Goal: Information Seeking & Learning: Check status

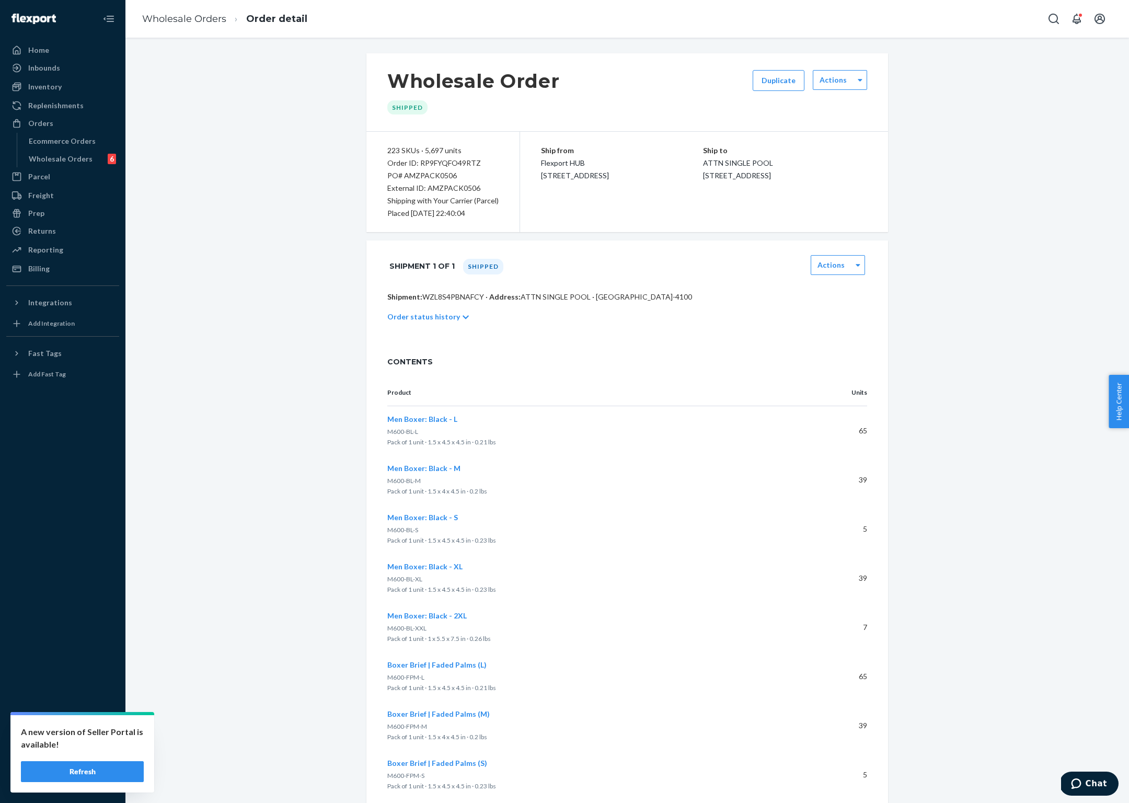
scroll to position [61, 0]
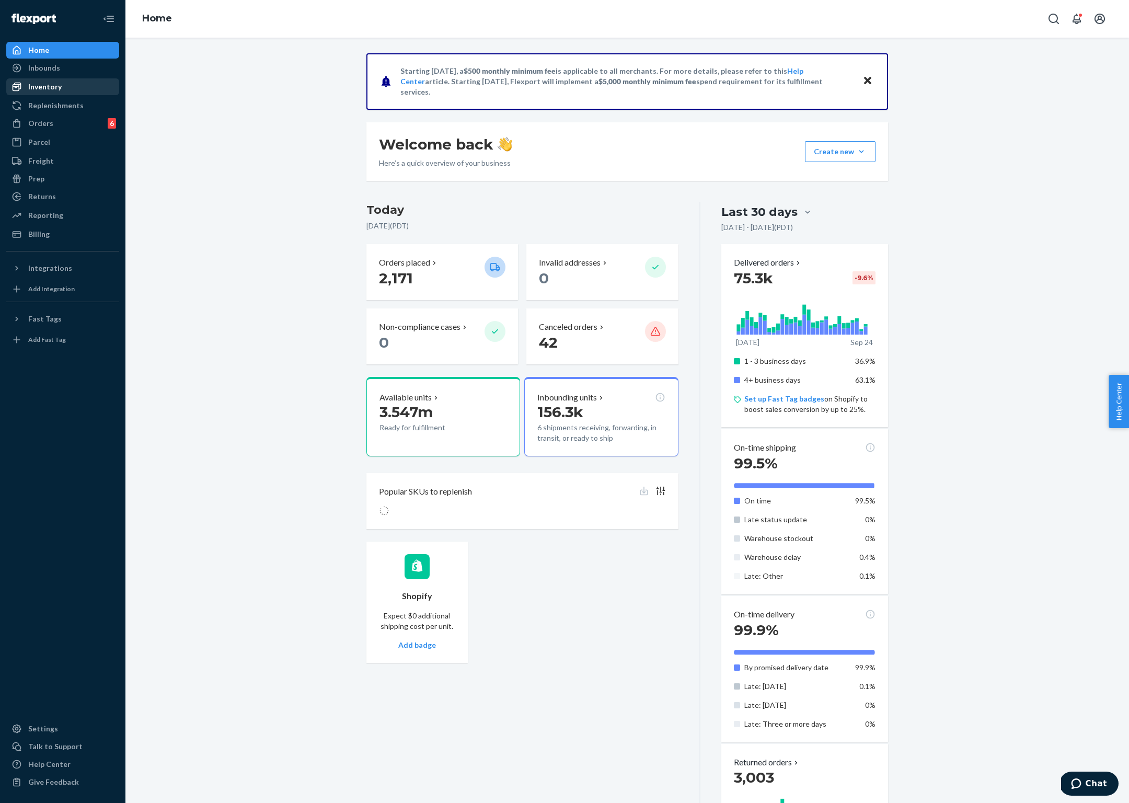
drag, startPoint x: 58, startPoint y: 86, endPoint x: 72, endPoint y: 86, distance: 13.6
click at [58, 86] on div "Inventory" at bounding box center [44, 87] width 33 height 10
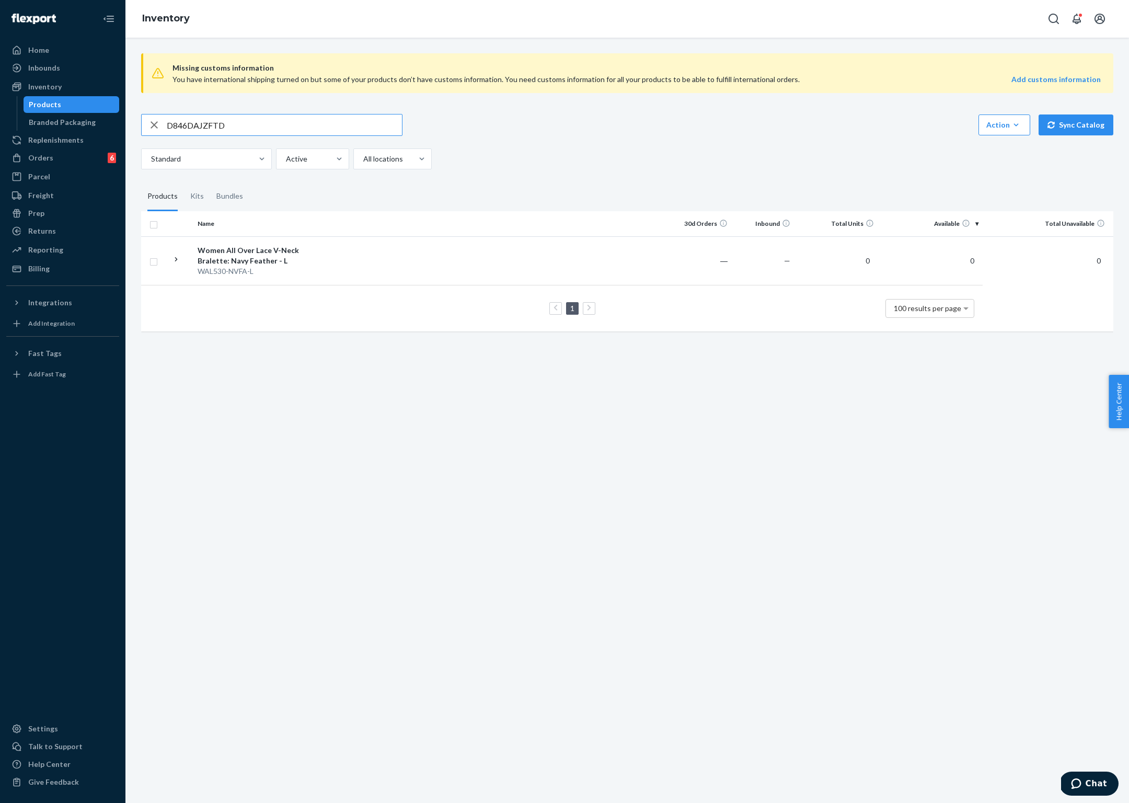
click at [203, 122] on input "D846DAJZFTD" at bounding box center [284, 124] width 235 height 21
paste input "WAL530-NVF-L"
type input "WAL530-NVF-L"
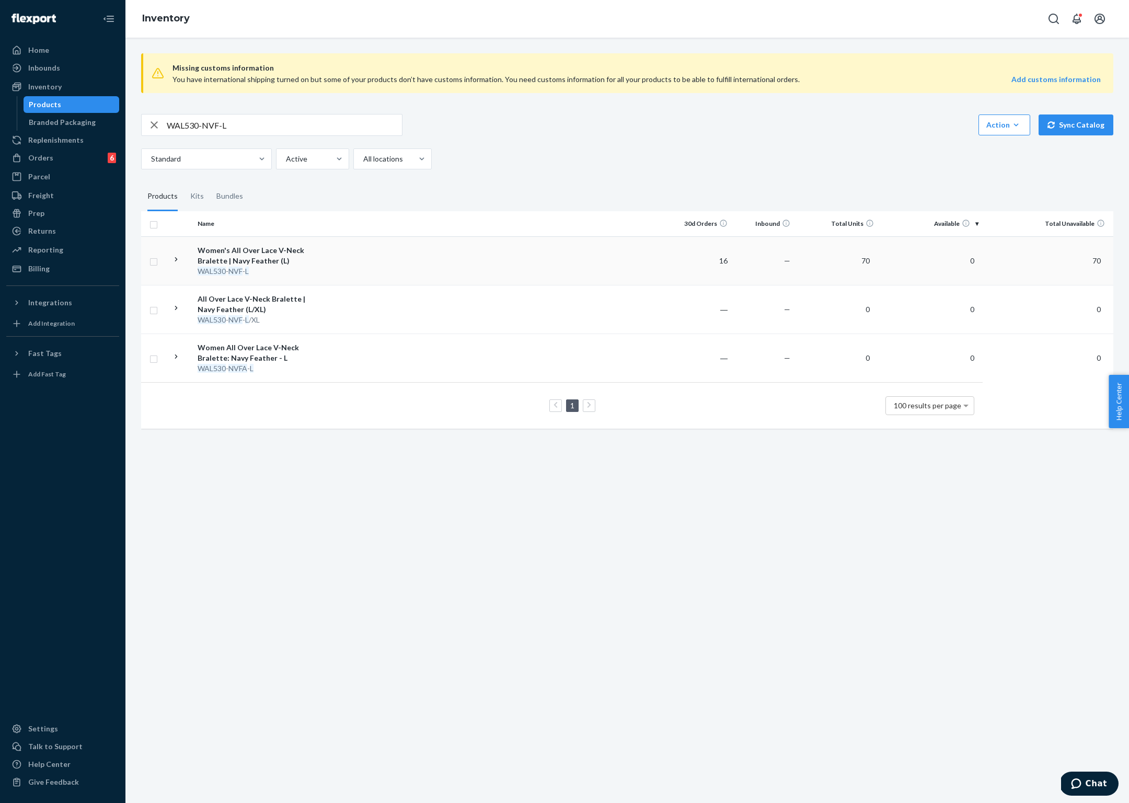
click at [247, 262] on div "Women's All Over Lace V-Neck Bralette | Navy Feather (L)" at bounding box center [252, 255] width 109 height 21
